Goal: Check status: Check status

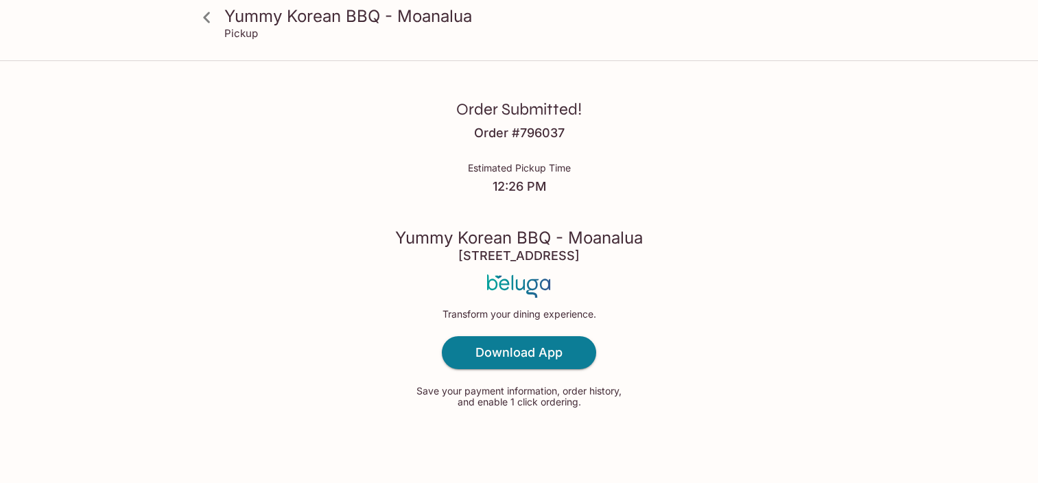
scroll to position [1, 0]
click at [540, 255] on h4 "[STREET_ADDRESS]" at bounding box center [518, 255] width 121 height 15
drag, startPoint x: 540, startPoint y: 255, endPoint x: 450, endPoint y: 231, distance: 93.0
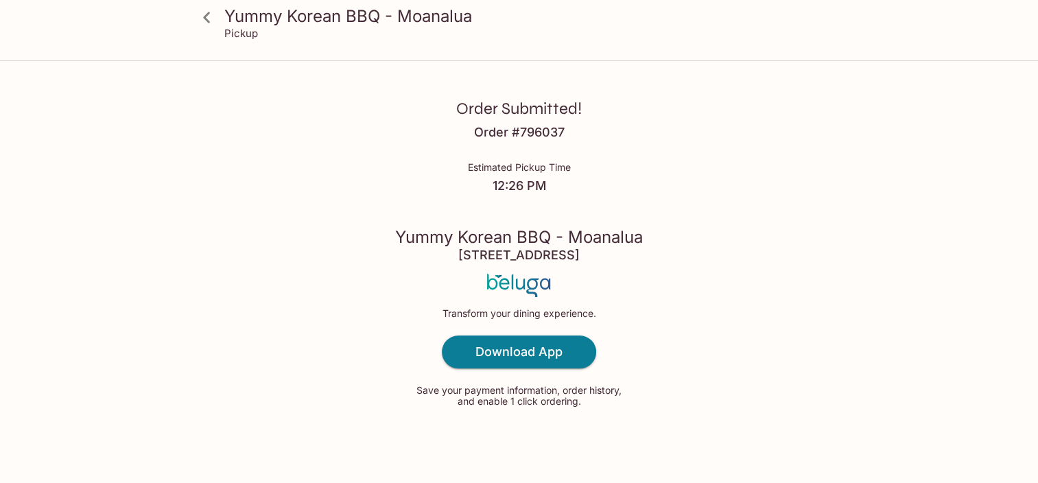
click at [450, 231] on h3 "Yummy Korean BBQ - Moanalua" at bounding box center [519, 236] width 248 height 21
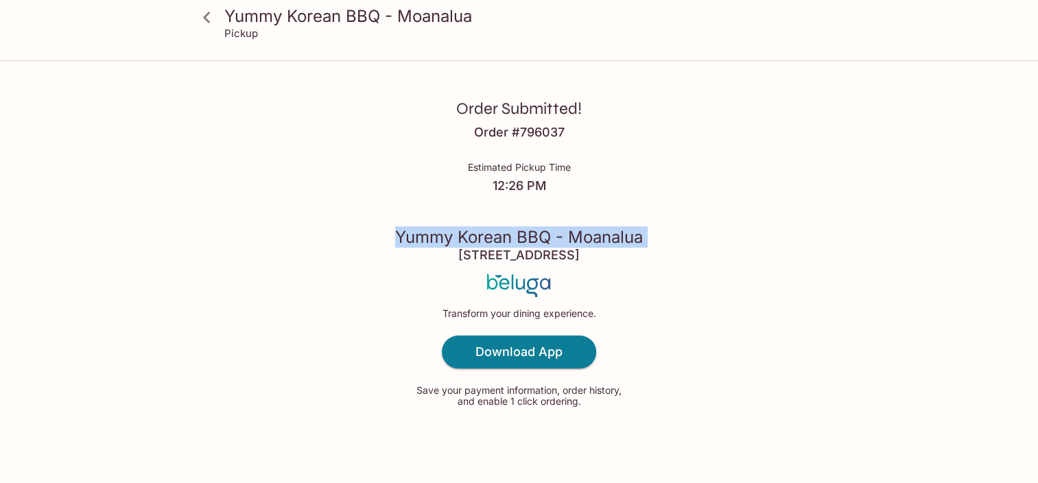
click at [450, 231] on h3 "Yummy Korean BBQ - Moanalua" at bounding box center [519, 236] width 248 height 21
copy h3 "Yummy Korean BBQ - Moanalua"
click at [850, 231] on div "Order Submitted! Order # 796037 Estimated Pickup Time 12:26 PM Yummy Korean BBQ…" at bounding box center [519, 241] width 878 height 484
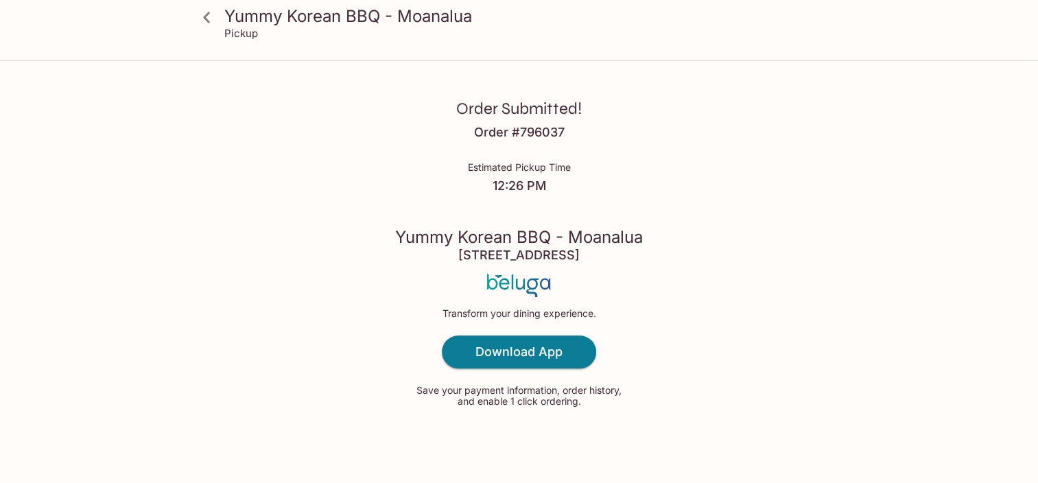
click at [800, 338] on div "Order Submitted! Order # 796037 Estimated Pickup Time 12:26 PM Yummy Korean BBQ…" at bounding box center [519, 241] width 878 height 484
click at [534, 132] on h4 "Order # 796037" at bounding box center [519, 132] width 91 height 15
click at [534, 133] on h4 "Order # 796037" at bounding box center [519, 132] width 91 height 15
drag, startPoint x: 534, startPoint y: 133, endPoint x: 671, endPoint y: 150, distance: 137.5
click at [670, 148] on div "Order Submitted! Order # 796037 Estimated Pickup Time 12:26 PM Yummy Korean BBQ…" at bounding box center [519, 241] width 878 height 484
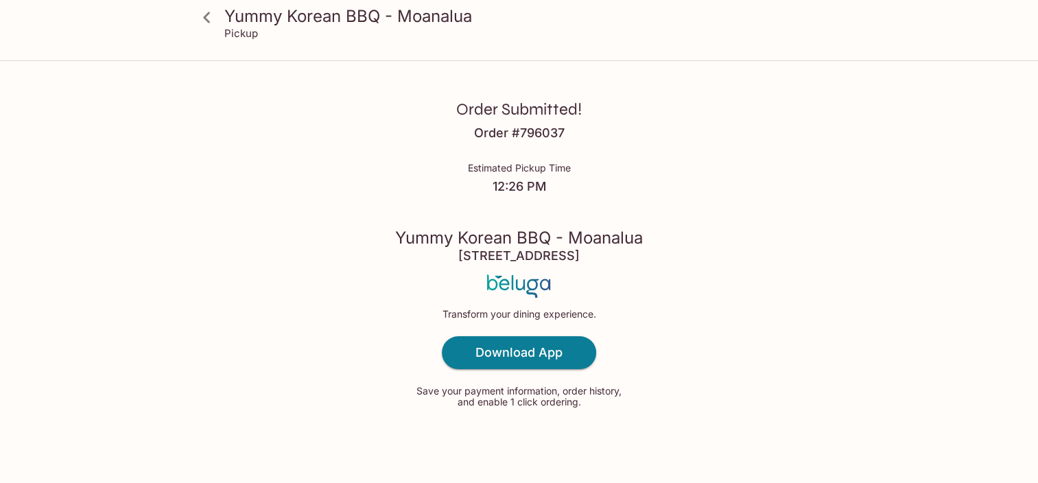
scroll to position [0, 0]
click at [145, 174] on div "Order Submitted! Order # 796037 Estimated Pickup Time 12:26 PM Yummy Korean BBQ…" at bounding box center [519, 242] width 878 height 484
click at [178, 211] on div "Order Submitted! Order # 796037 Estimated Pickup Time 12:26 PM Yummy Korean BBQ…" at bounding box center [519, 242] width 878 height 484
